Goal: Information Seeking & Learning: Check status

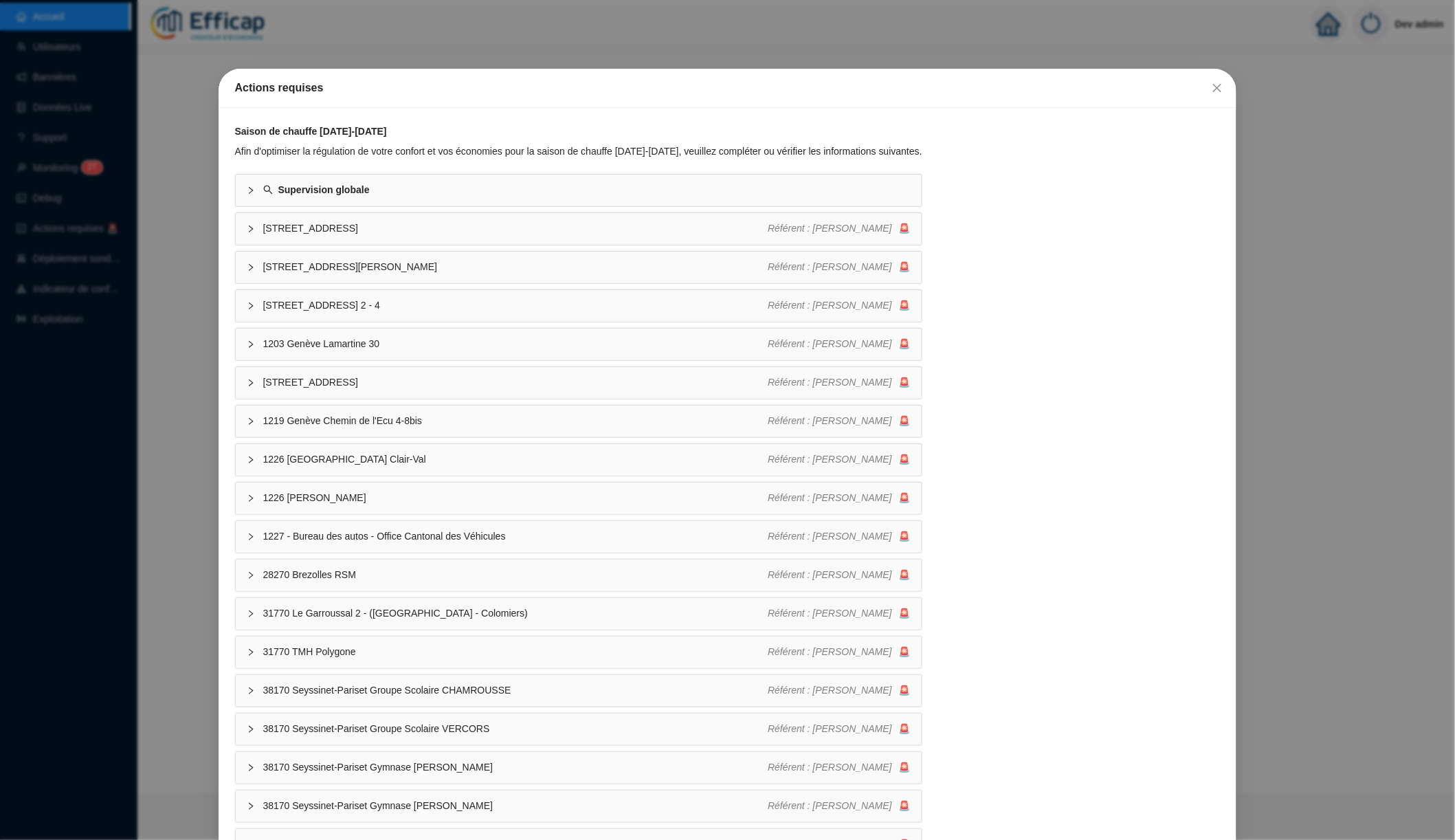
click at [76, 236] on div "Actions requises Saison de chauffe 2025-2026 Afin d'optimiser la régulation de …" at bounding box center [727, 420] width 1455 height 840
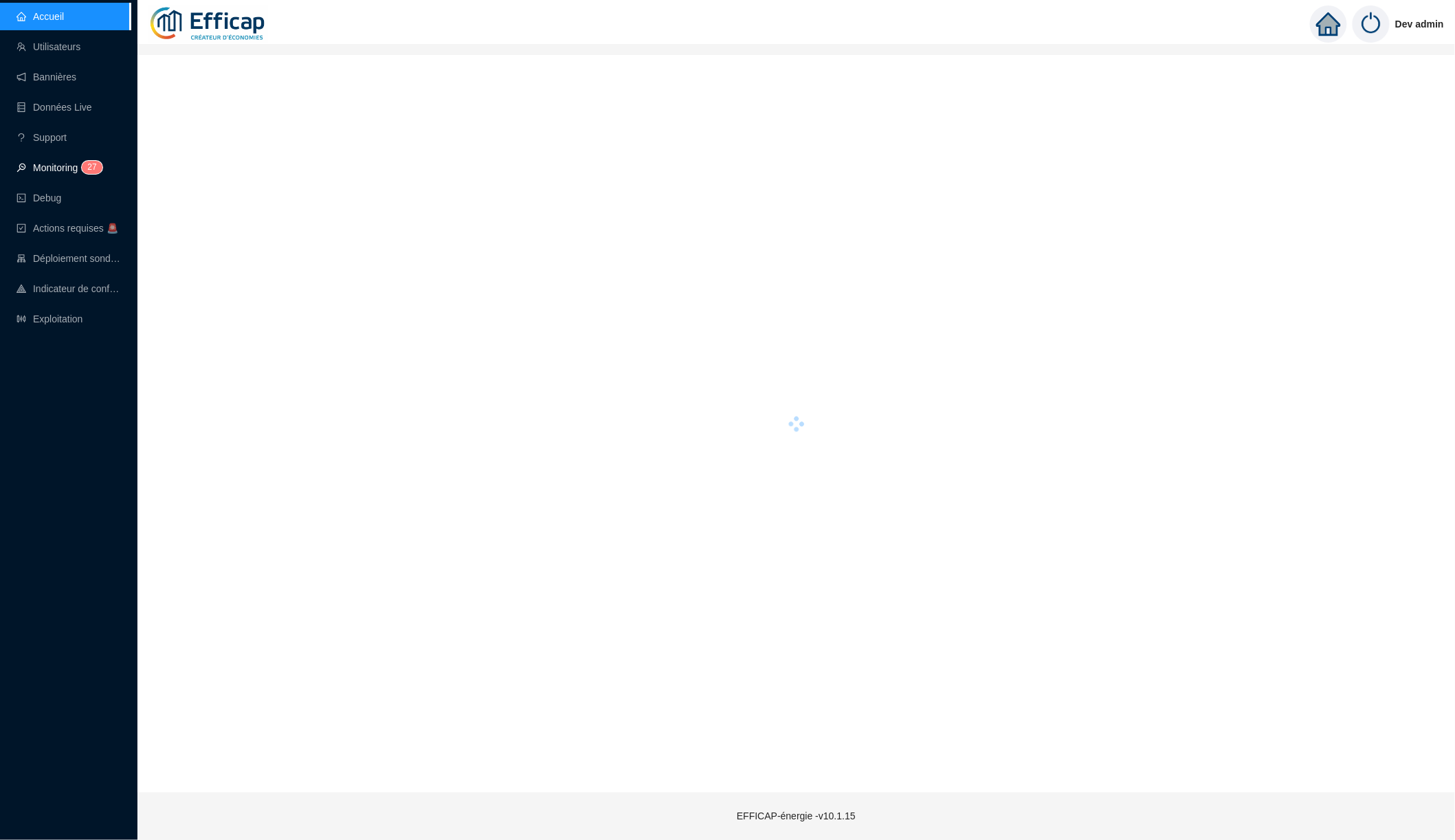
click at [63, 173] on link "Monitoring 2 7" at bounding box center [57, 167] width 81 height 11
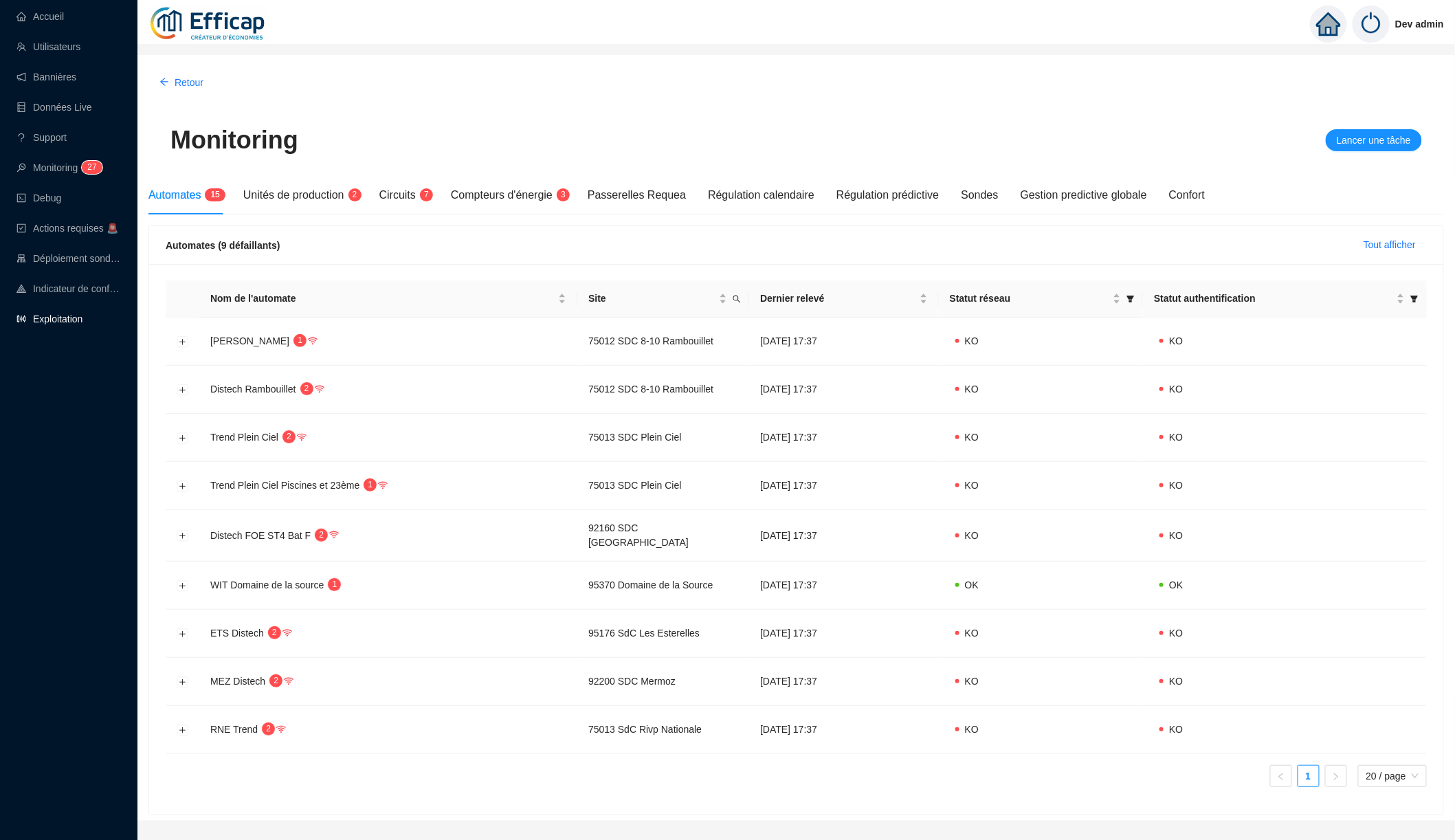
click at [66, 313] on link "Exploitation" at bounding box center [49, 318] width 66 height 11
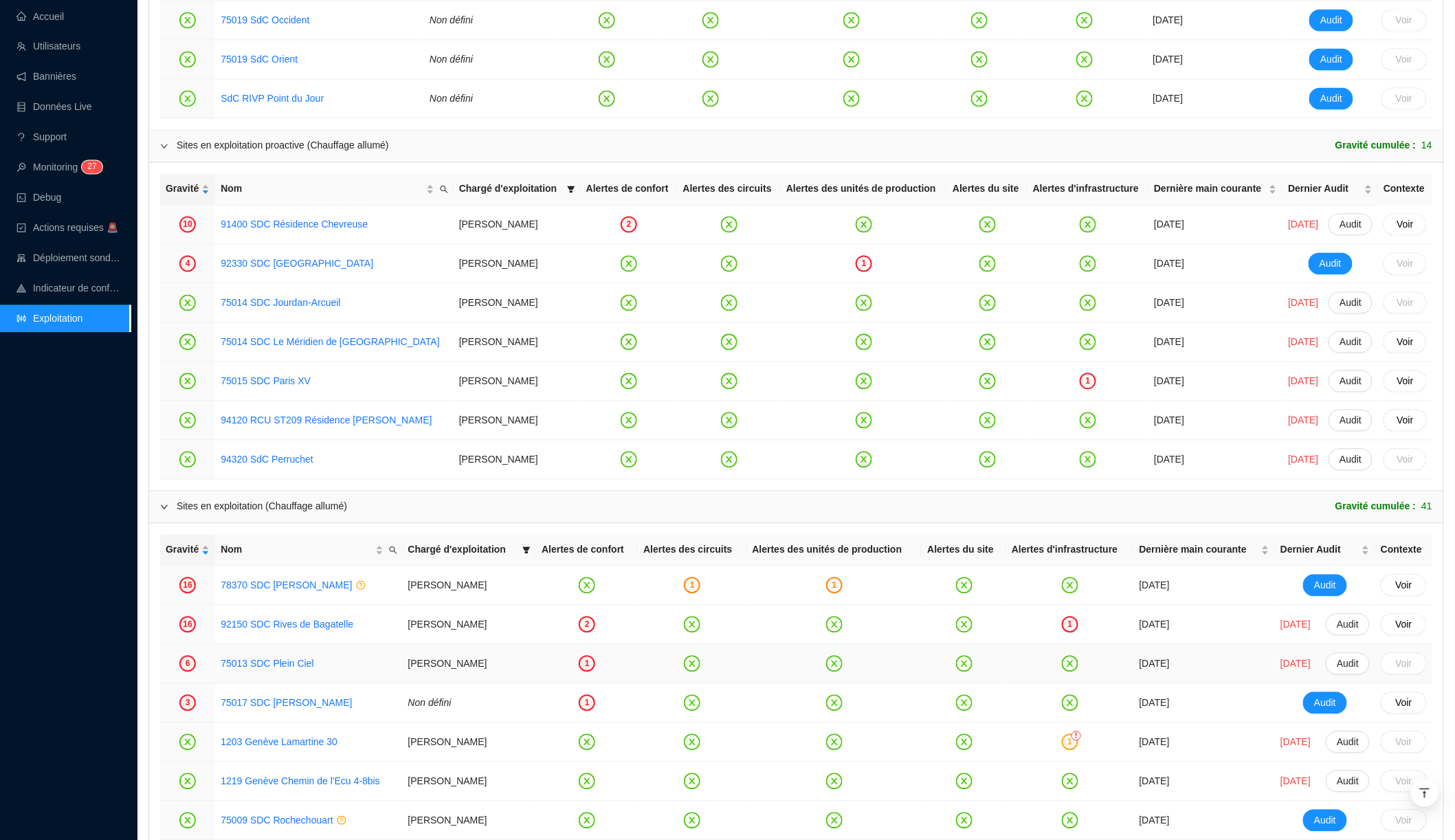
scroll to position [1101, 0]
click at [1080, 382] on div "1" at bounding box center [1088, 382] width 17 height 17
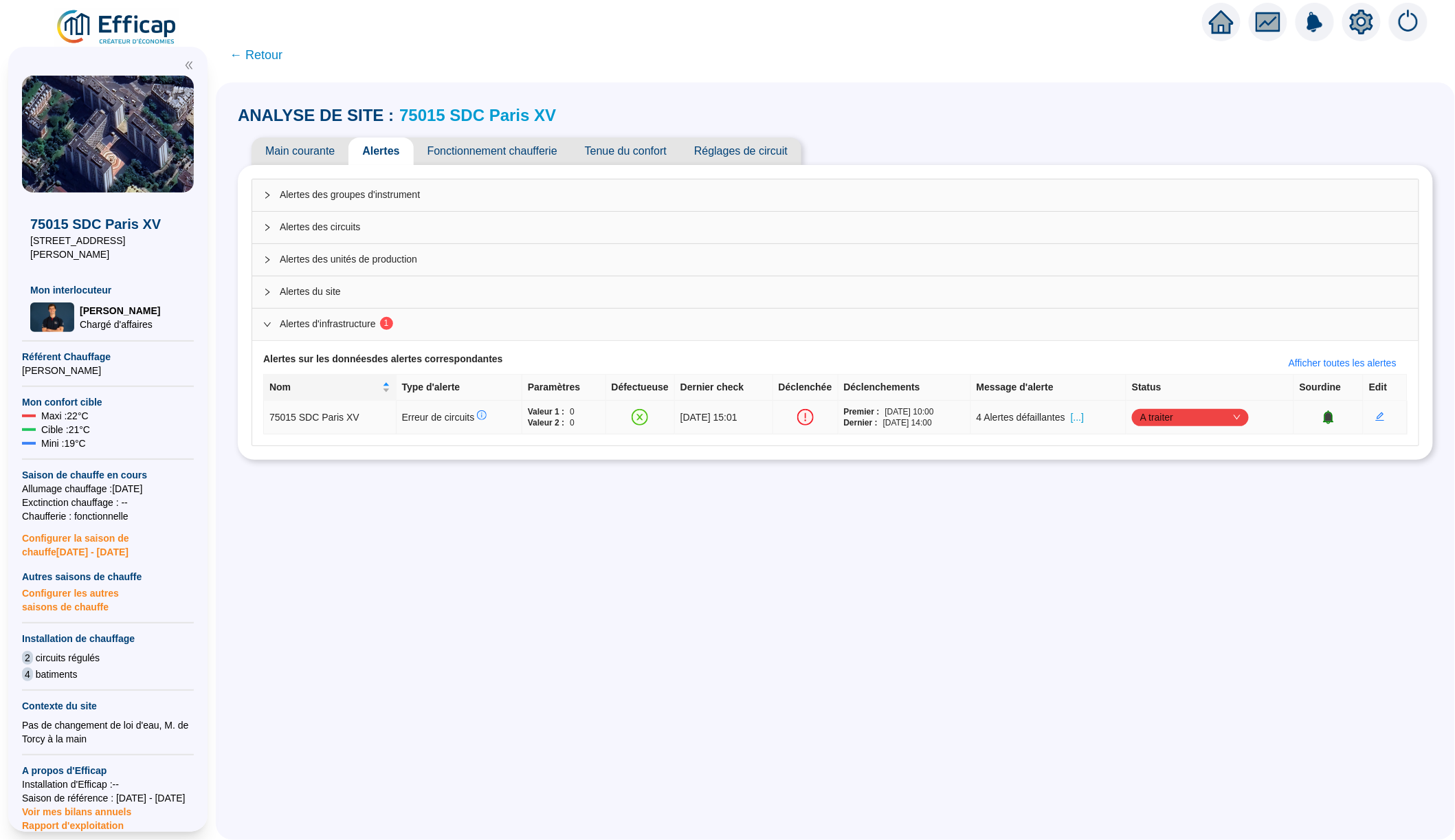
click at [1084, 418] on span "[...]" at bounding box center [1077, 417] width 13 height 14
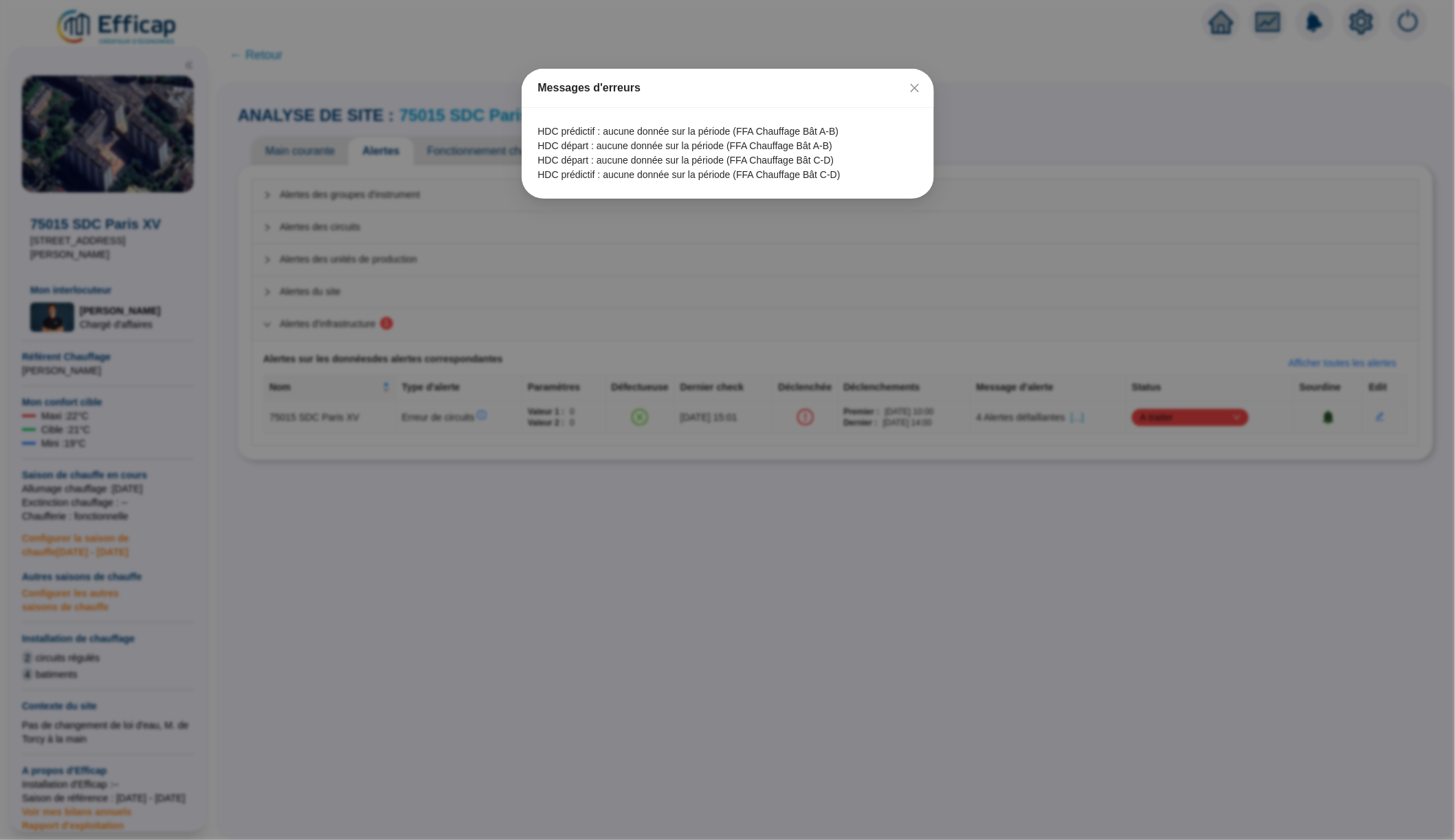
click at [878, 235] on div "Messages d'erreurs HDC prédictif : aucune donnée sur la période (FFA Chauffage …" at bounding box center [727, 420] width 1455 height 840
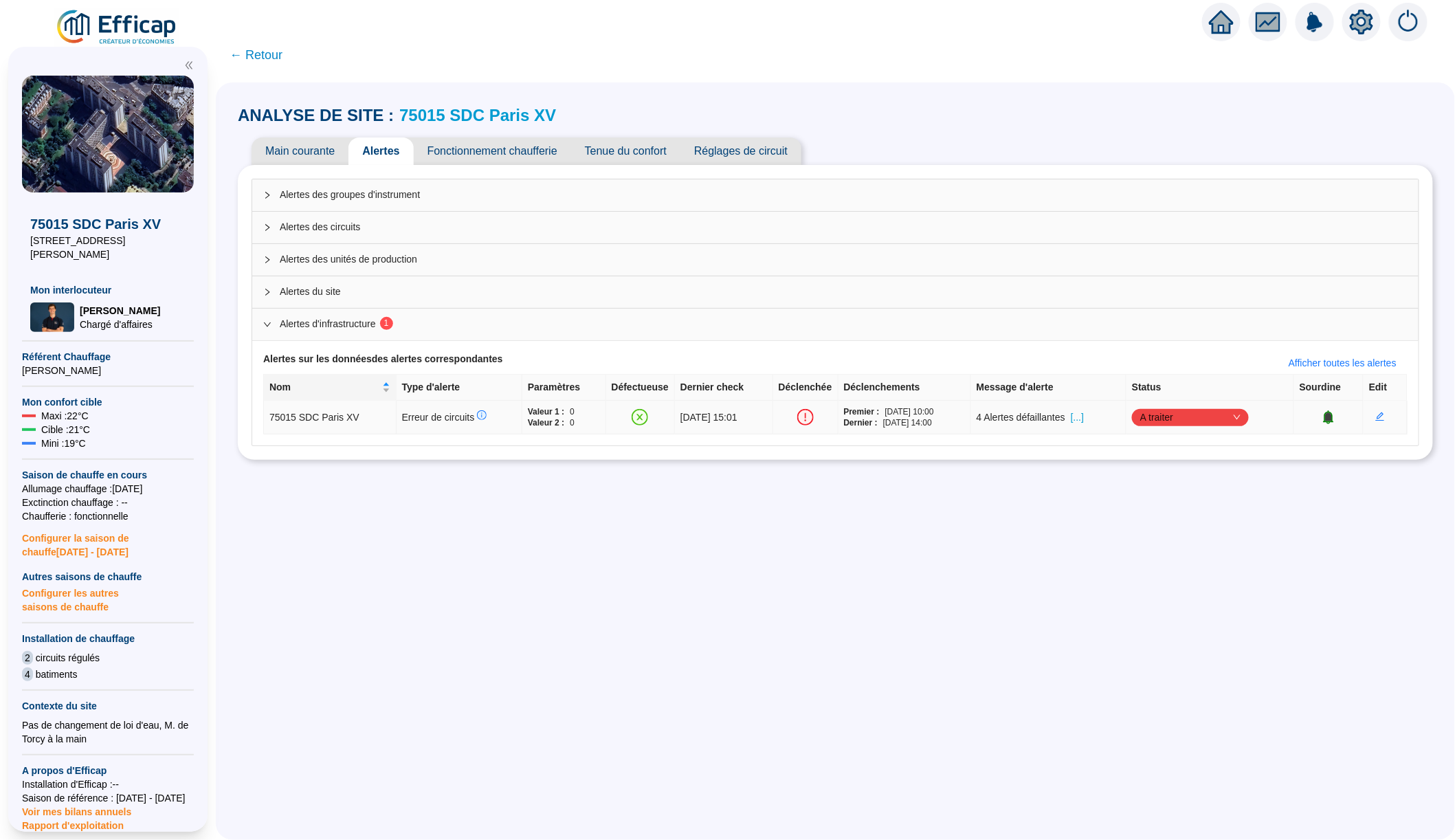
click at [1084, 418] on span "[...]" at bounding box center [1077, 417] width 13 height 14
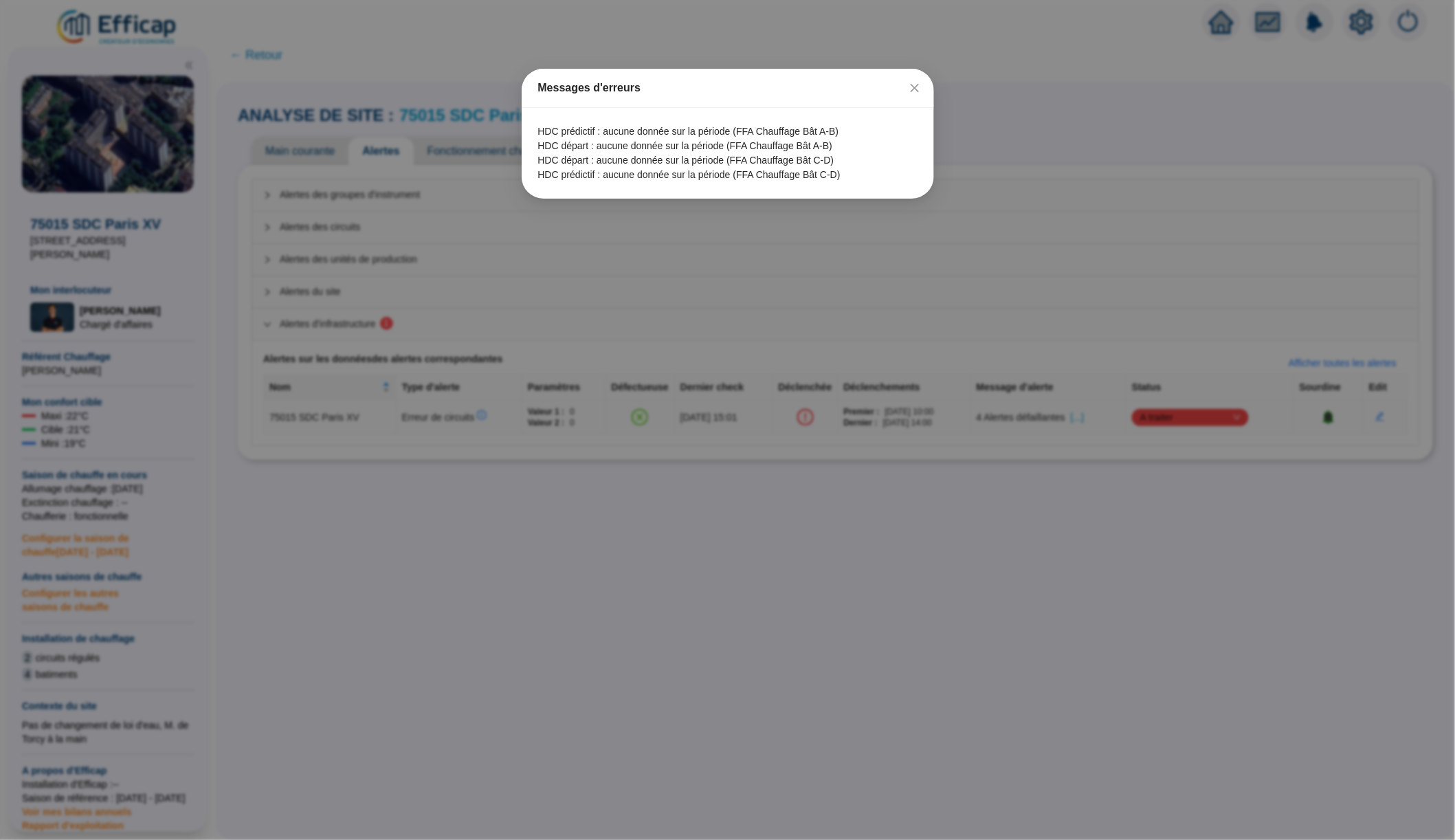
click at [906, 435] on div "Messages d'erreurs HDC prédictif : aucune donnée sur la période (FFA Chauffage …" at bounding box center [727, 420] width 1455 height 840
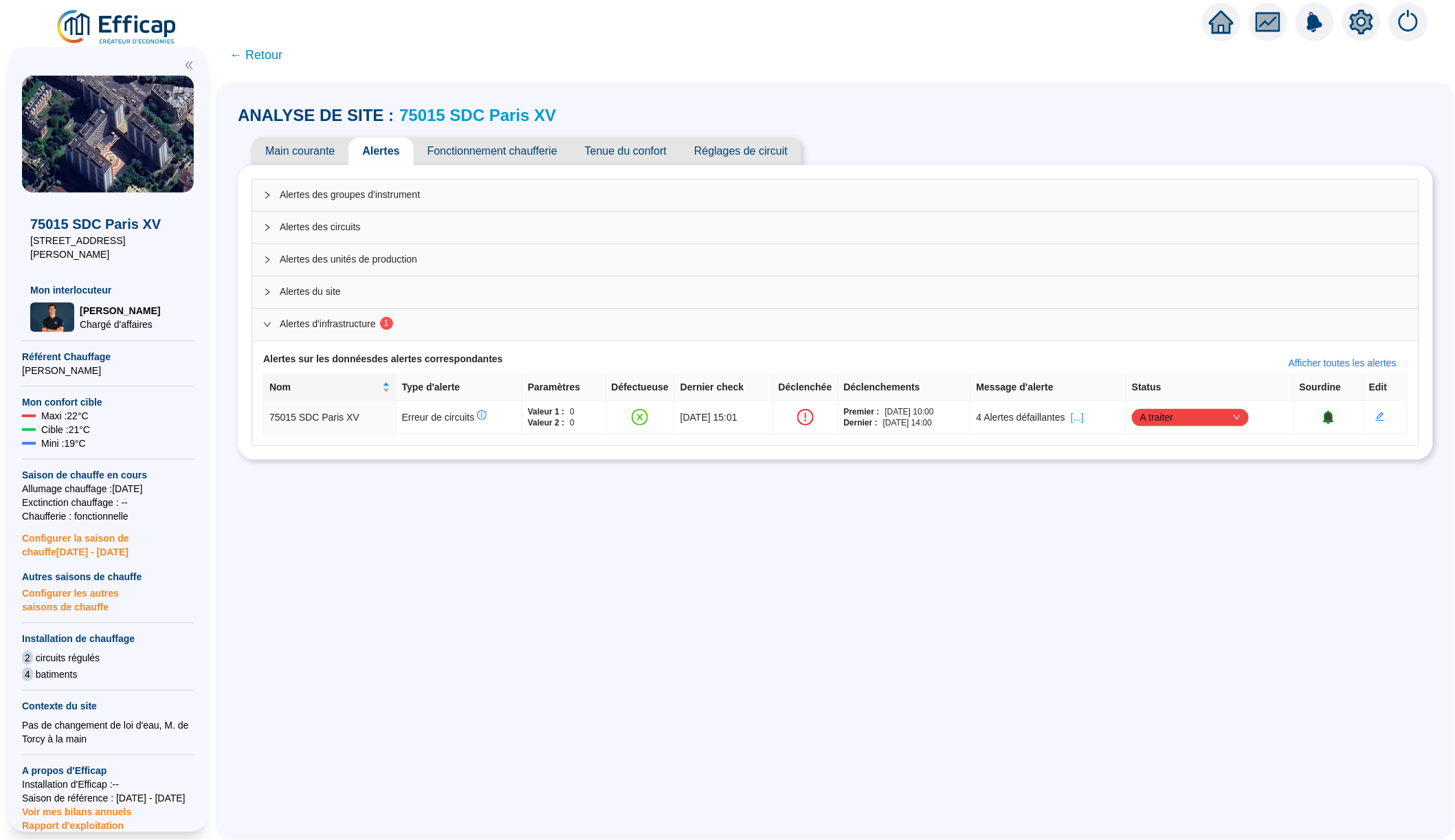
click at [460, 121] on link "75015 SDC Paris XV" at bounding box center [477, 115] width 157 height 18
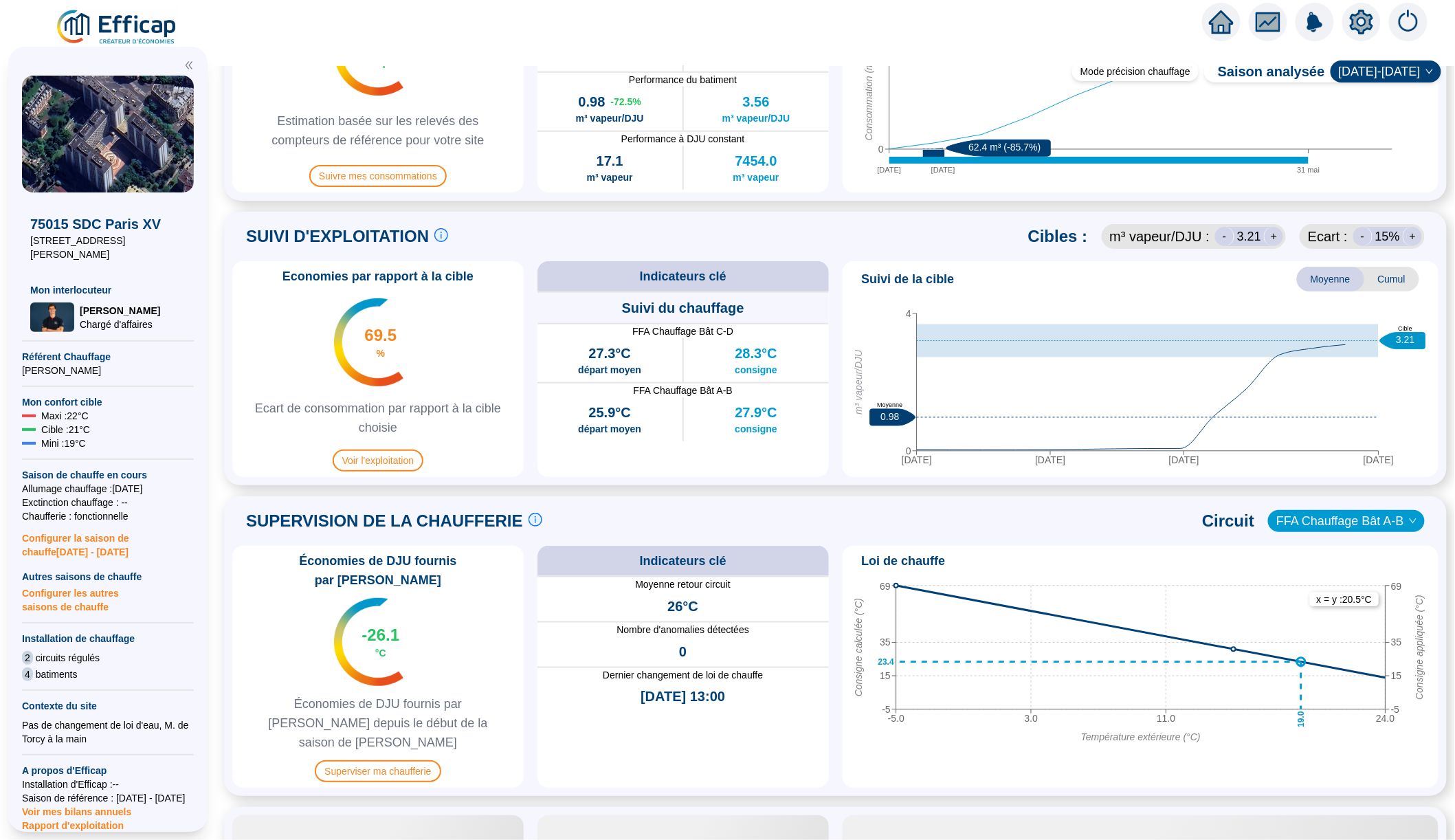
scroll to position [612, 0]
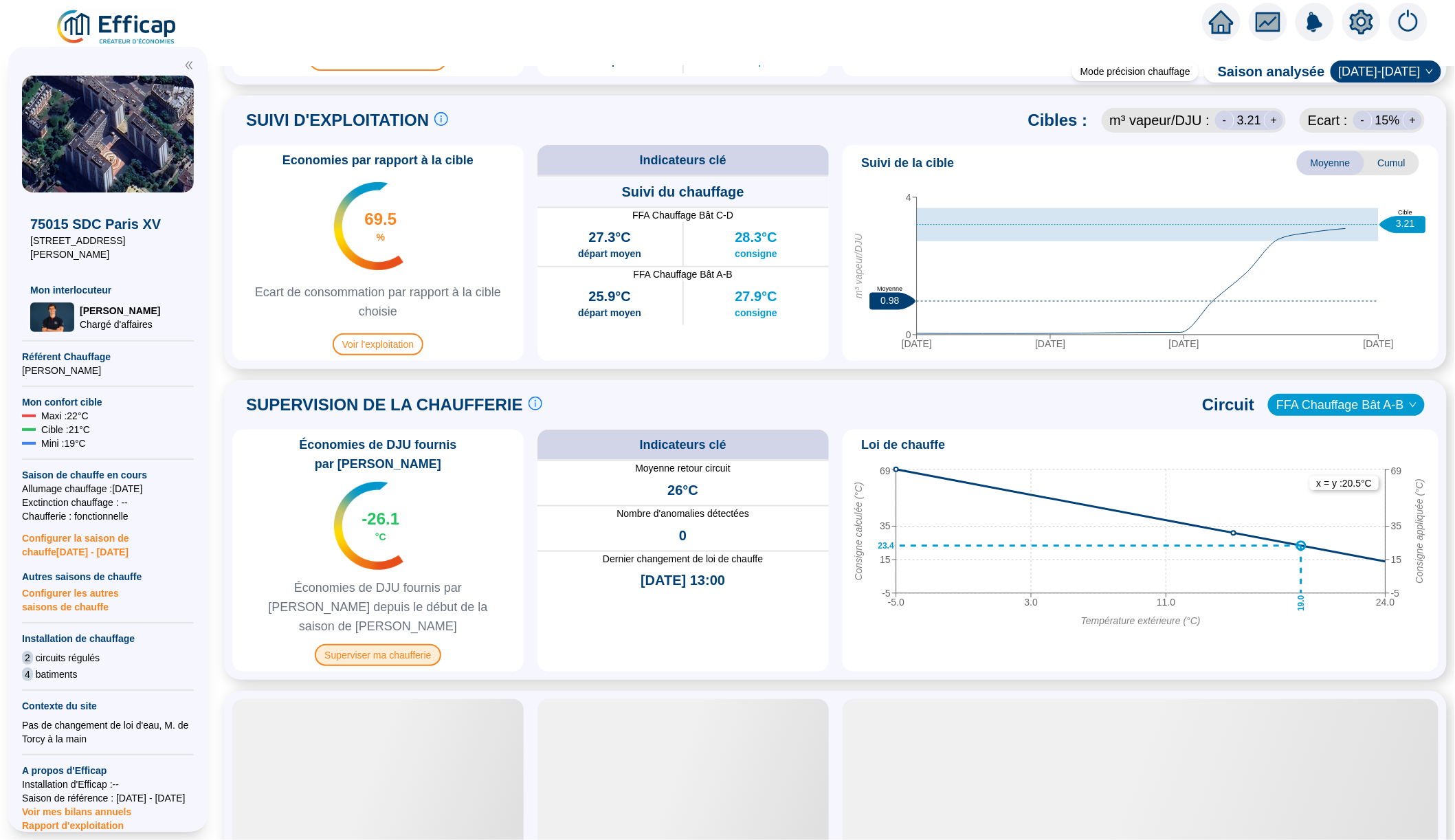
click at [409, 644] on span "Superviser ma chaufferie" at bounding box center [378, 654] width 126 height 22
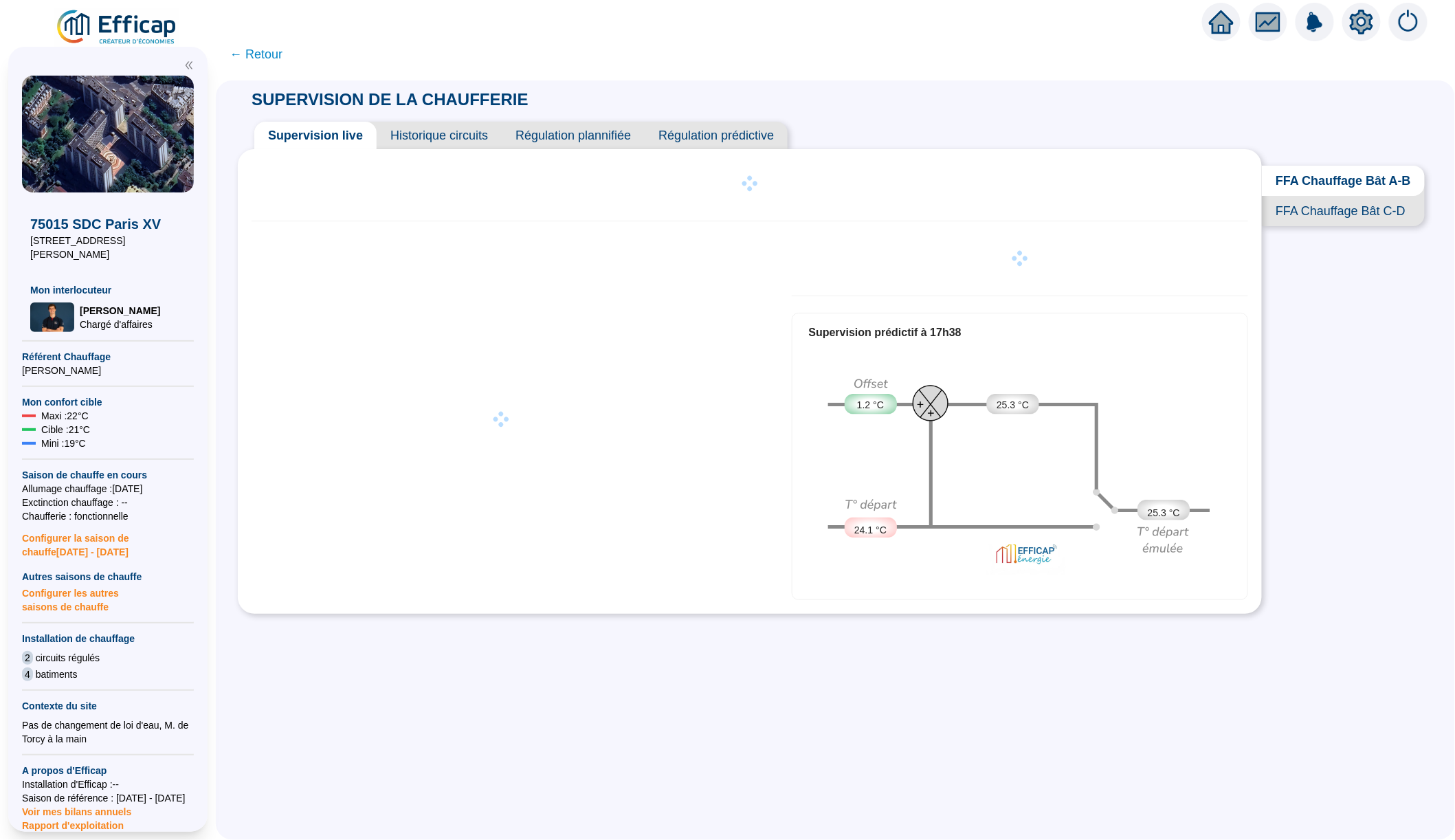
click at [483, 133] on span "Historique circuits" at bounding box center [439, 135] width 125 height 27
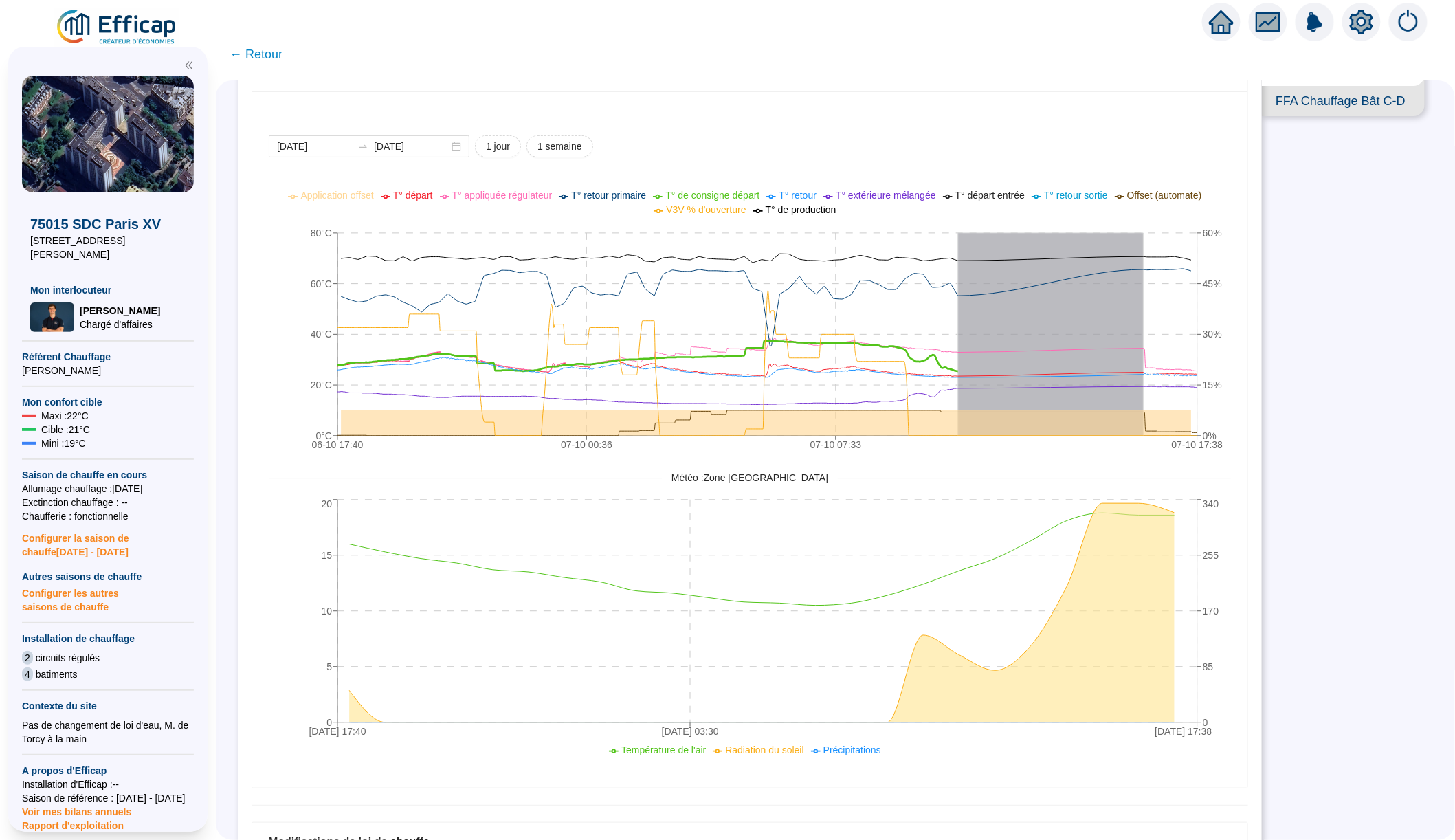
scroll to position [92, 0]
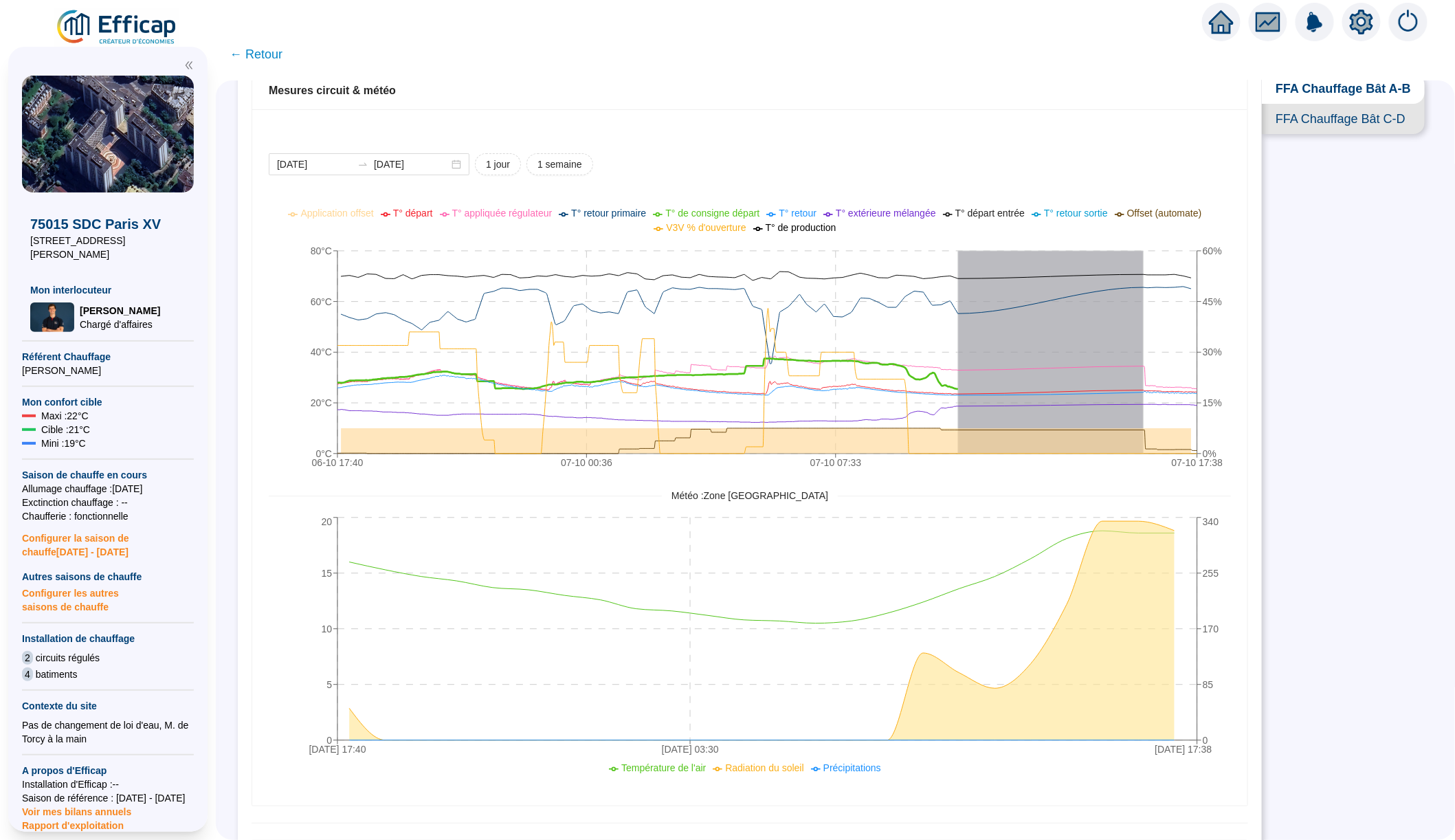
click at [1355, 116] on span "FFA Chauffage Bât C-D" at bounding box center [1343, 119] width 163 height 31
